Goal: Communication & Community: Participate in discussion

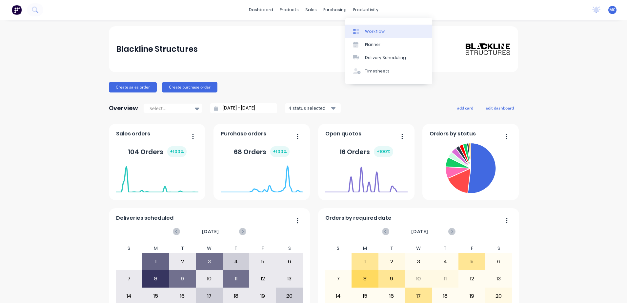
click at [377, 33] on div "Workflow" at bounding box center [375, 32] width 20 height 6
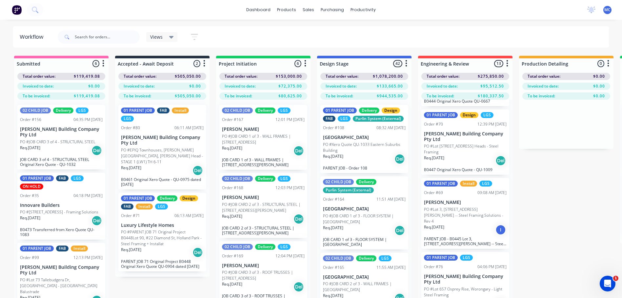
scroll to position [393, 0]
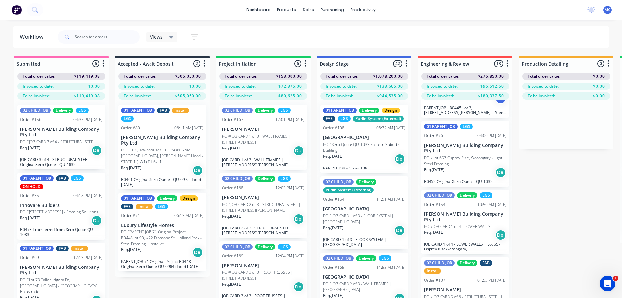
click at [467, 157] on p "PO #Lot 657 Osprey Rise, Worongary - Light Steel Framing" at bounding box center [465, 161] width 83 height 12
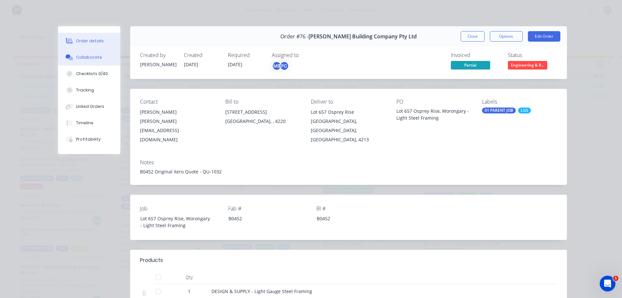
click at [87, 55] on div "Collaborate" at bounding box center [89, 57] width 26 height 6
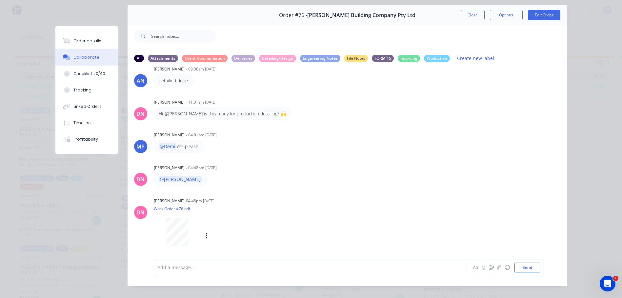
scroll to position [35, 0]
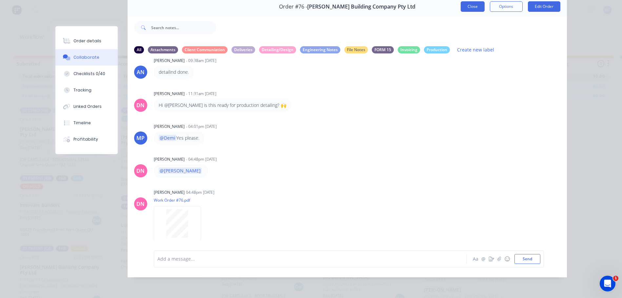
click at [465, 1] on button "Close" at bounding box center [473, 6] width 24 height 10
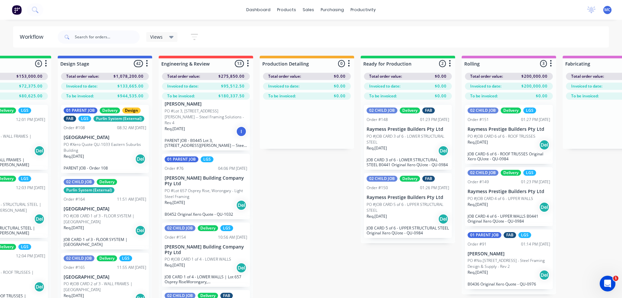
scroll to position [0, 288]
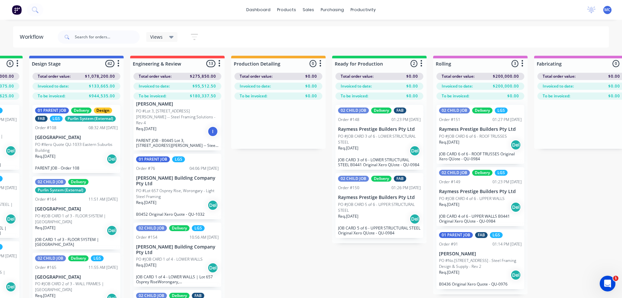
click at [175, 181] on div "01 PARENT JOB LGS Order #76 04:06 PM 05/08/25 Blackwood Building Company Pty Lt…" at bounding box center [177, 187] width 88 height 66
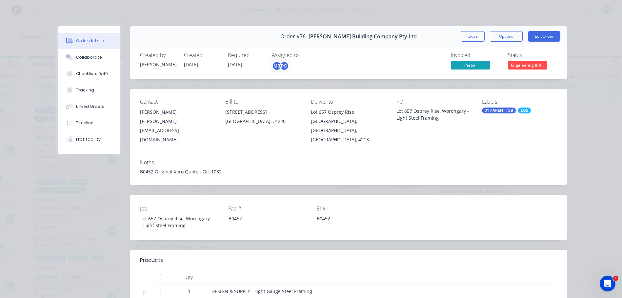
click at [80, 40] on div "Order details" at bounding box center [90, 41] width 28 height 6
click at [72, 60] on button "Collaborate" at bounding box center [89, 57] width 62 height 16
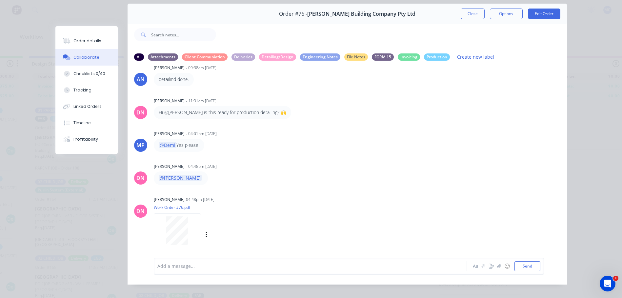
scroll to position [35, 0]
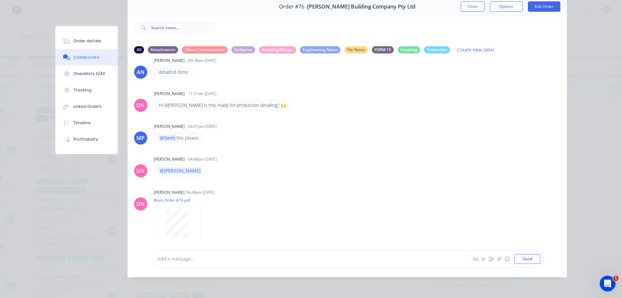
click at [208, 258] on div at bounding box center [301, 258] width 287 height 7
click at [233, 259] on span ", this is ready for final frame" at bounding box center [264, 259] width 62 height 6
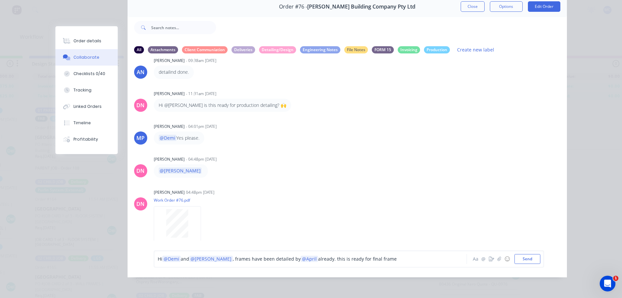
click at [322, 260] on span "already. this is ready for final frame" at bounding box center [357, 259] width 79 height 6
drag, startPoint x: 323, startPoint y: 260, endPoint x: 316, endPoint y: 257, distance: 7.8
click at [318, 257] on span "already. this is ready for final frame" at bounding box center [357, 259] width 79 height 6
click at [324, 258] on span "already. Thi is ready for final frame" at bounding box center [356, 259] width 77 height 6
click at [383, 259] on div "Hi @Demi and @Bastian , frames have been detailed by @April already. This is re…" at bounding box center [301, 258] width 287 height 7
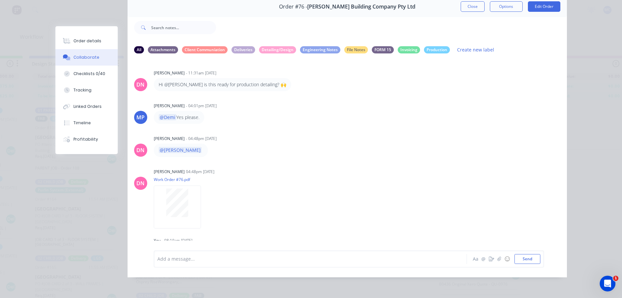
scroll to position [637, 0]
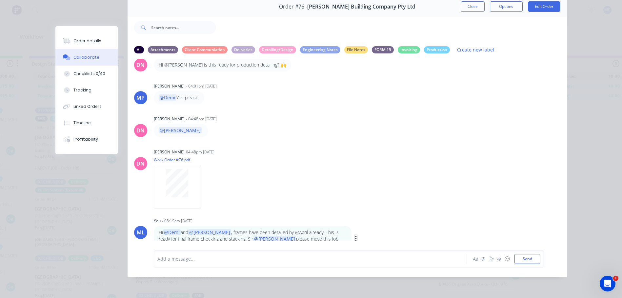
click at [355, 235] on icon "button" at bounding box center [356, 239] width 2 height 8
click at [375, 228] on button "Edit" at bounding box center [379, 233] width 41 height 11
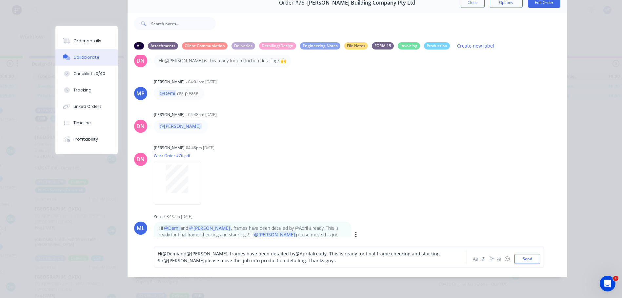
drag, startPoint x: 289, startPoint y: 257, endPoint x: 297, endPoint y: 253, distance: 9.1
click at [289, 257] on span "already. This is ready for final frame checking and stacking. Sir" at bounding box center [300, 256] width 285 height 13
click at [523, 262] on button "Send" at bounding box center [527, 259] width 26 height 10
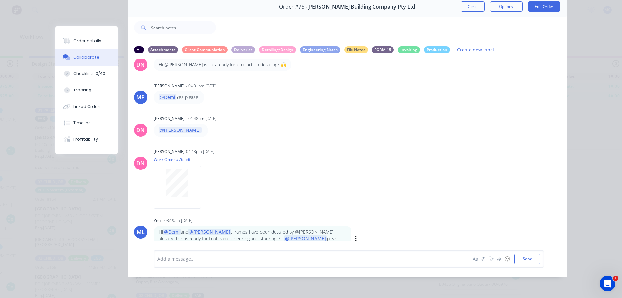
scroll to position [637, 0]
click at [579, 131] on div "Order details Collaborate Checklists 0/40 Tracking Linked Orders Timeline Profi…" at bounding box center [311, 149] width 622 height 298
click at [470, 4] on button "Close" at bounding box center [473, 6] width 24 height 10
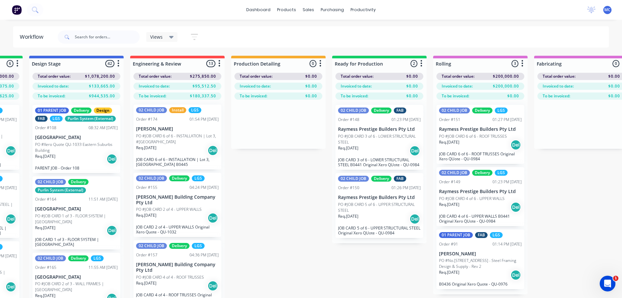
scroll to position [0, 0]
click at [586, 9] on div "1 new notifications Mark all as read Marlon mentioned you in a message Blackwoo…" at bounding box center [602, 10] width 40 height 10
click at [588, 9] on icon at bounding box center [591, 9] width 9 height 7
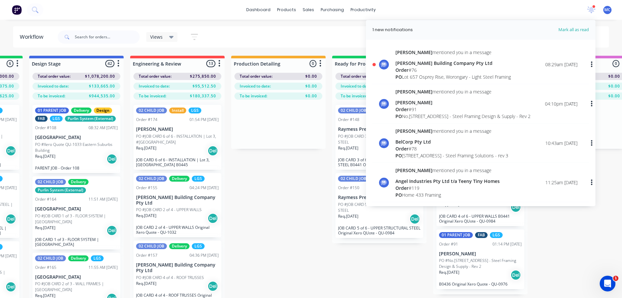
click at [482, 73] on div "PO Lot 657 Osprey Rise, Worongary - Light Steel Framing" at bounding box center [452, 76] width 115 height 7
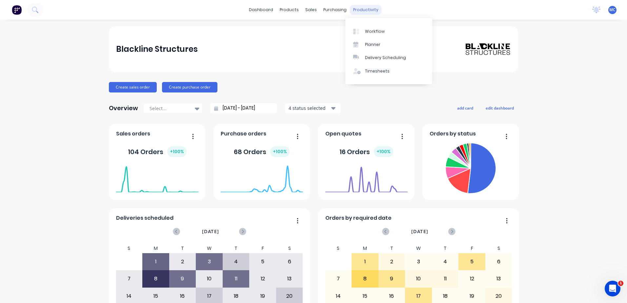
click at [367, 11] on div "productivity" at bounding box center [366, 10] width 32 height 10
click at [373, 28] on link "Workflow" at bounding box center [388, 31] width 87 height 13
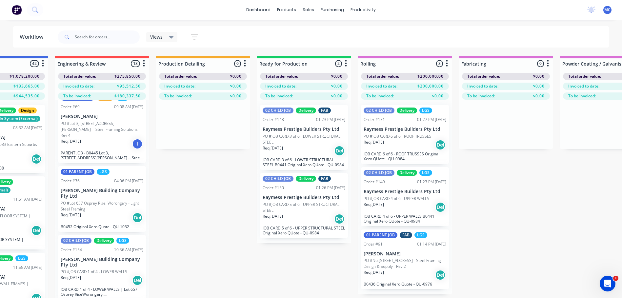
scroll to position [361, 0]
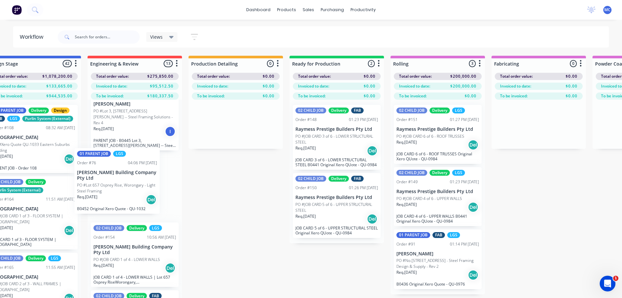
drag, startPoint x: 103, startPoint y: 187, endPoint x: 122, endPoint y: 185, distance: 19.2
click at [122, 185] on div "02 CHILD JOB Install LGS Order #174 01:54 PM 29/08/25 Ramil Azate PO #JOB CARD …" at bounding box center [135, 209] width 94 height 219
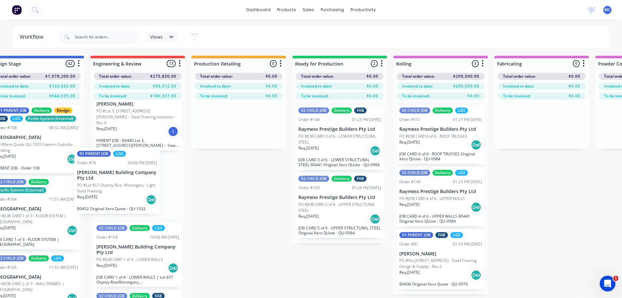
click at [123, 185] on div "02 CHILD JOB Install LGS Order #174 01:54 PM 29/08/25 Ramil Azate PO #JOB CARD …" at bounding box center [137, 209] width 94 height 219
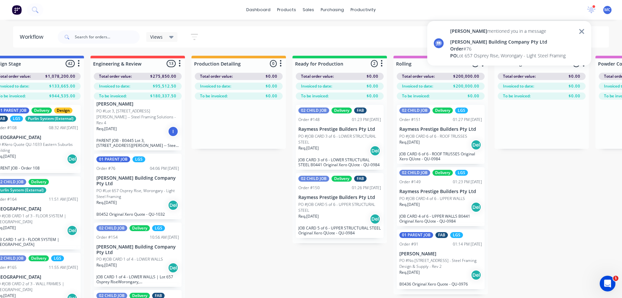
click at [488, 45] on div "Order # 76" at bounding box center [507, 48] width 115 height 7
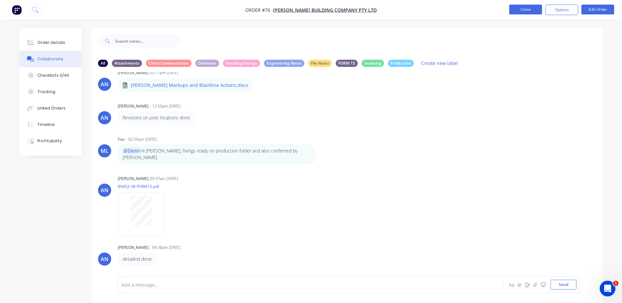
click at [525, 5] on button "Close" at bounding box center [525, 10] width 33 height 10
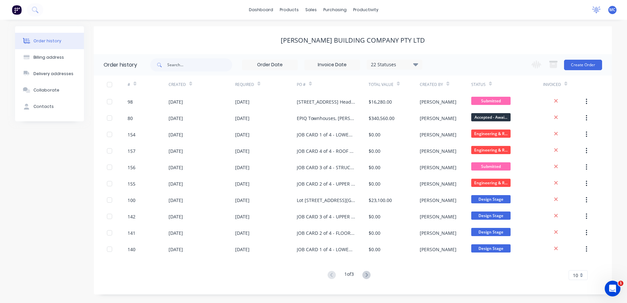
click at [592, 7] on icon at bounding box center [596, 10] width 8 height 7
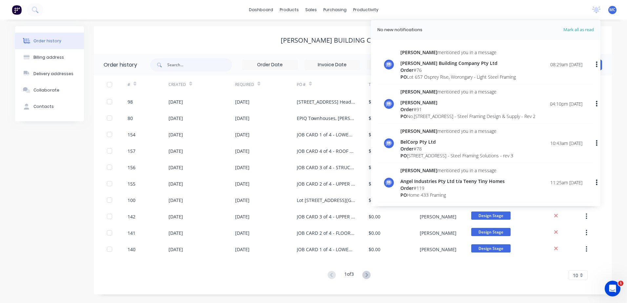
click at [486, 4] on div "dashboard products sales purchasing productivity dashboard products Product Cat…" at bounding box center [313, 10] width 627 height 20
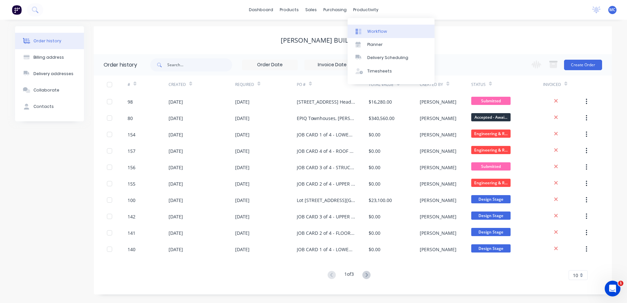
click at [376, 28] on link "Workflow" at bounding box center [390, 31] width 87 height 13
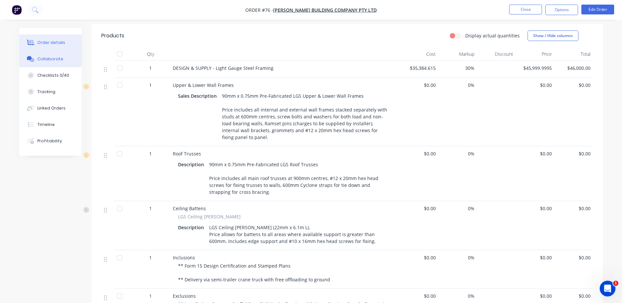
click at [55, 61] on div "Collaborate" at bounding box center [50, 59] width 26 height 6
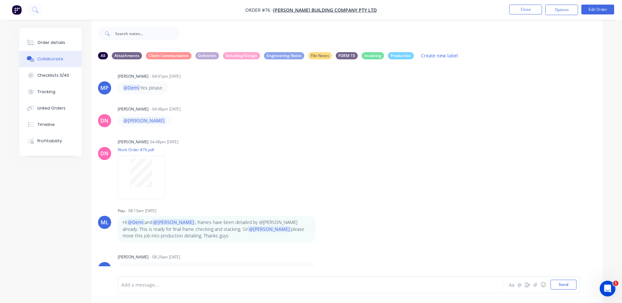
scroll to position [10, 0]
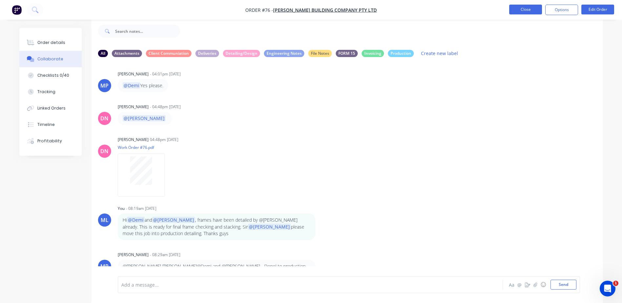
click at [534, 13] on button "Close" at bounding box center [525, 10] width 33 height 10
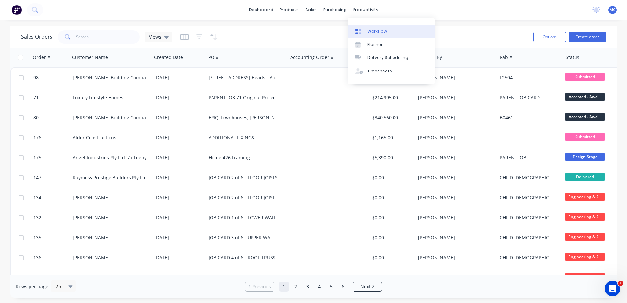
click at [377, 28] on link "Workflow" at bounding box center [390, 31] width 87 height 13
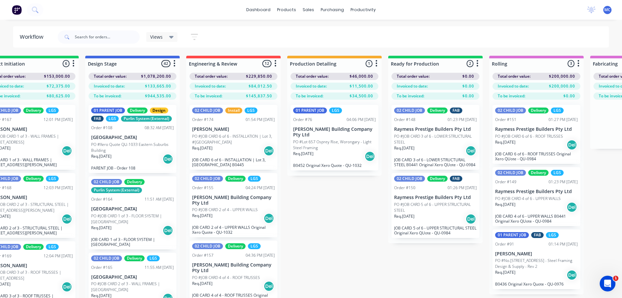
scroll to position [0, 276]
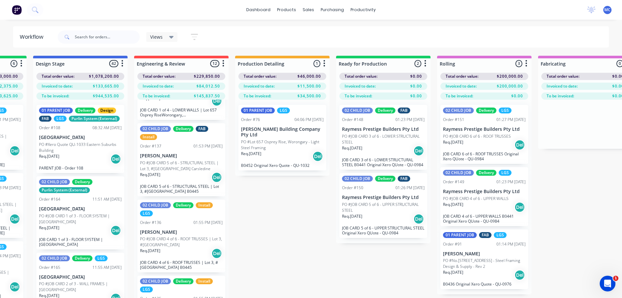
scroll to position [0, 280]
